Goal: Information Seeking & Learning: Learn about a topic

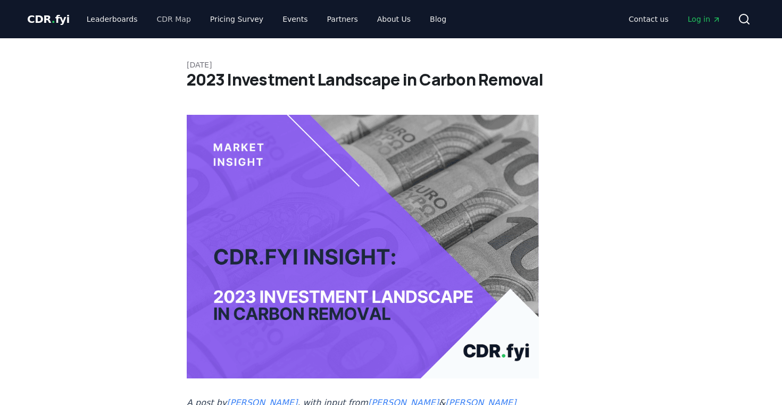
click at [157, 18] on link "CDR Map" at bounding box center [173, 19] width 51 height 19
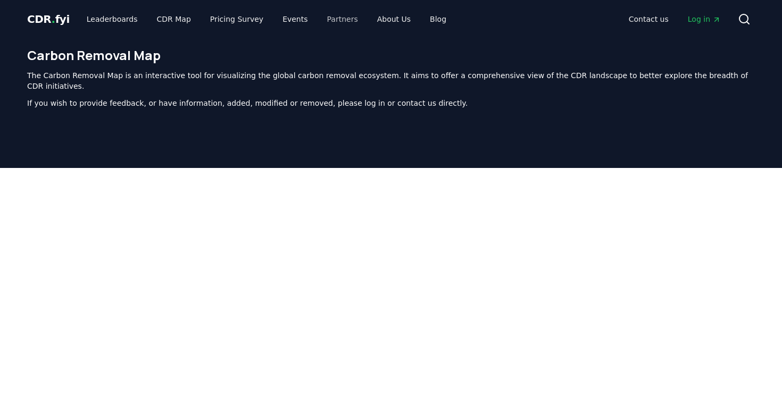
click at [330, 20] on link "Partners" at bounding box center [343, 19] width 48 height 19
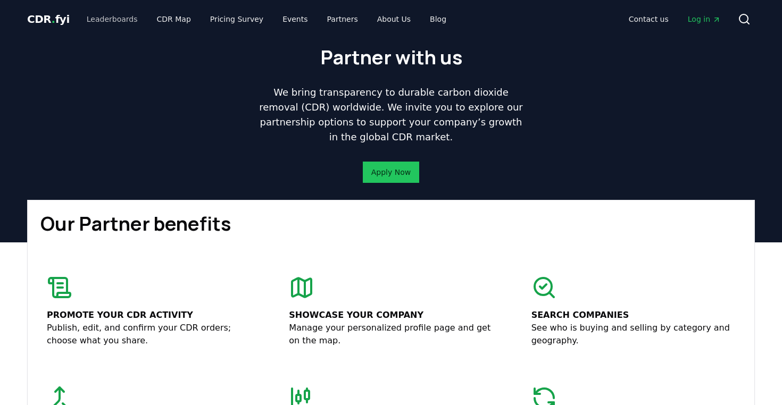
click at [98, 20] on link "Leaderboards" at bounding box center [112, 19] width 68 height 19
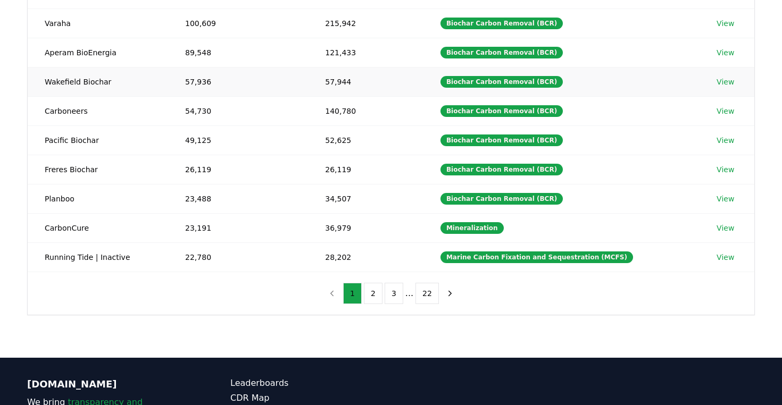
scroll to position [193, 0]
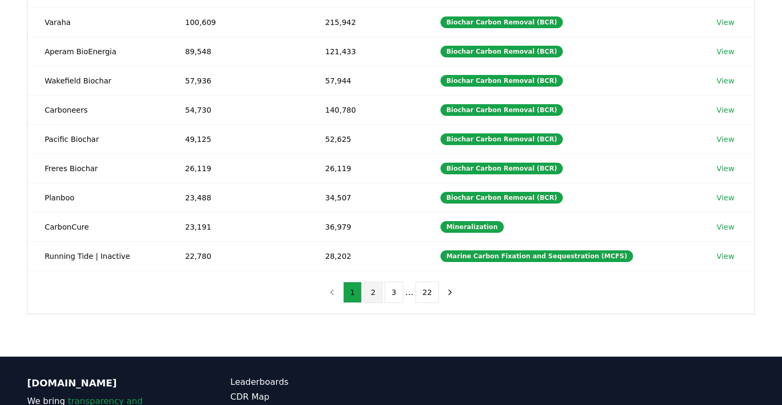
click at [374, 294] on button "2" at bounding box center [373, 292] width 19 height 21
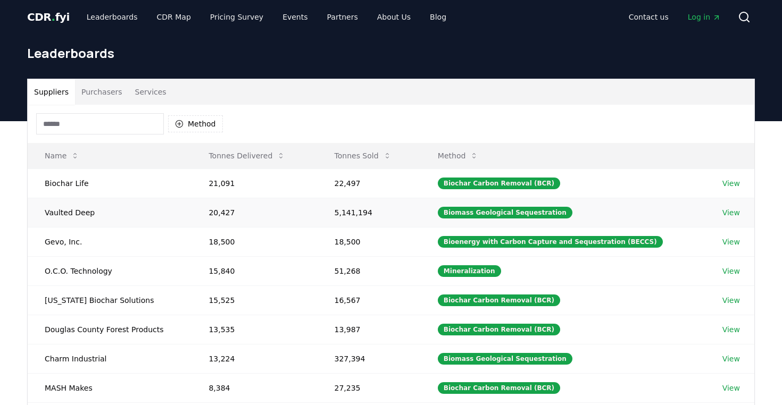
scroll to position [5, 0]
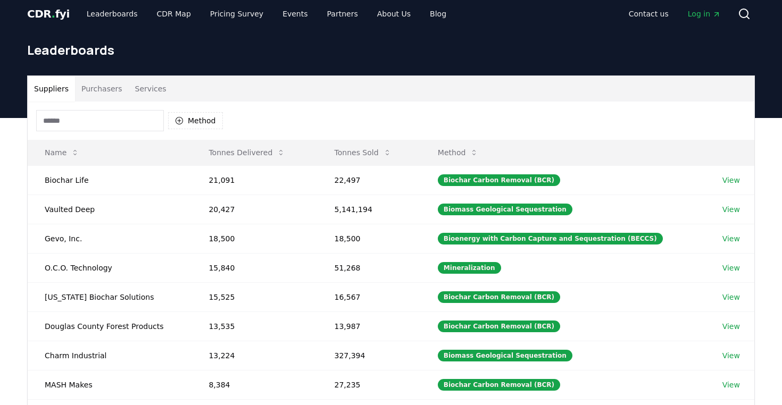
click at [97, 89] on button "Purchasers" at bounding box center [102, 89] width 54 height 26
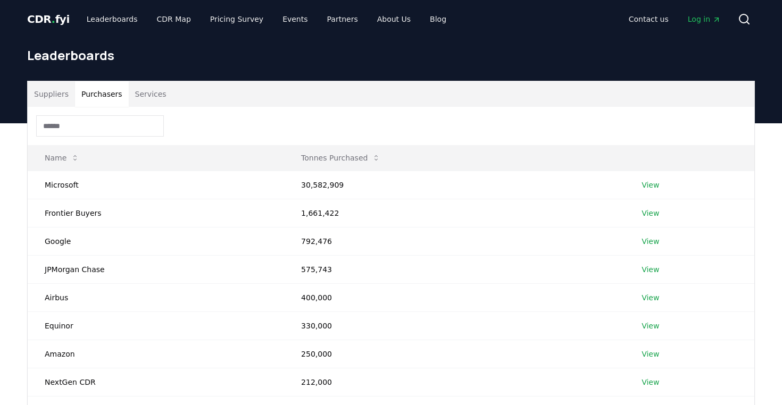
scroll to position [0, 0]
click at [51, 96] on button "Suppliers" at bounding box center [51, 94] width 47 height 26
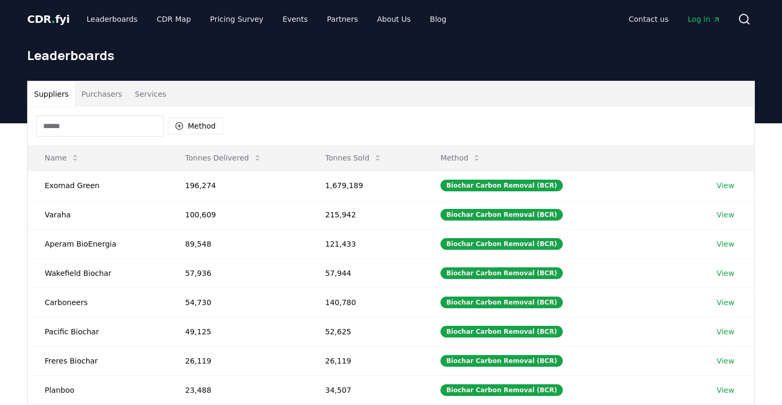
click at [154, 94] on button "Services" at bounding box center [151, 94] width 44 height 26
click at [52, 98] on button "Suppliers" at bounding box center [51, 94] width 47 height 26
